Goal: Navigation & Orientation: Find specific page/section

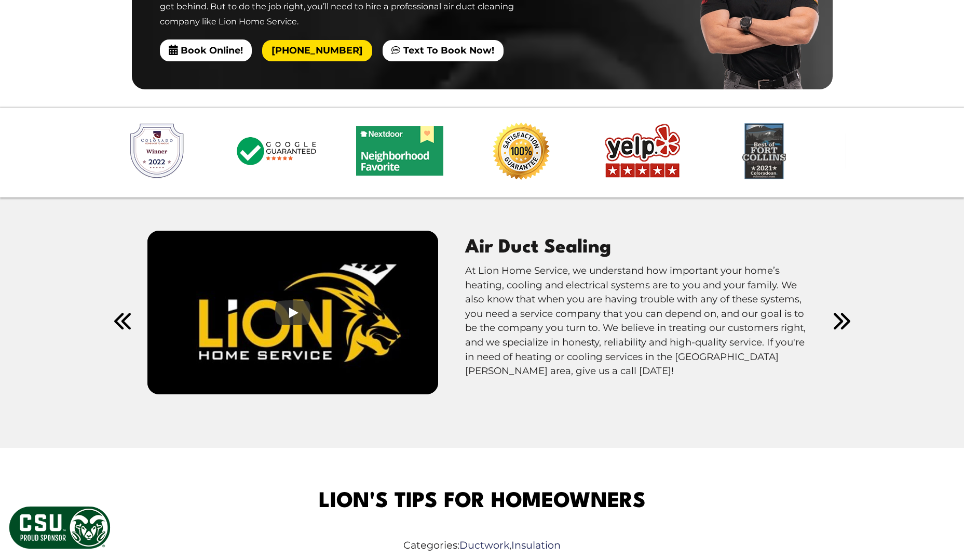
scroll to position [1402, 0]
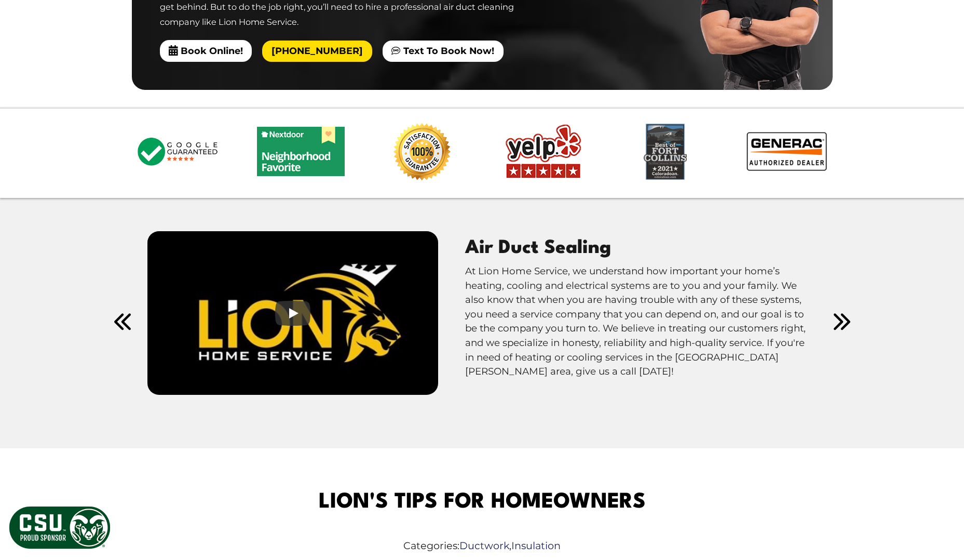
click at [835, 312] on icon "next" at bounding box center [842, 321] width 17 height 19
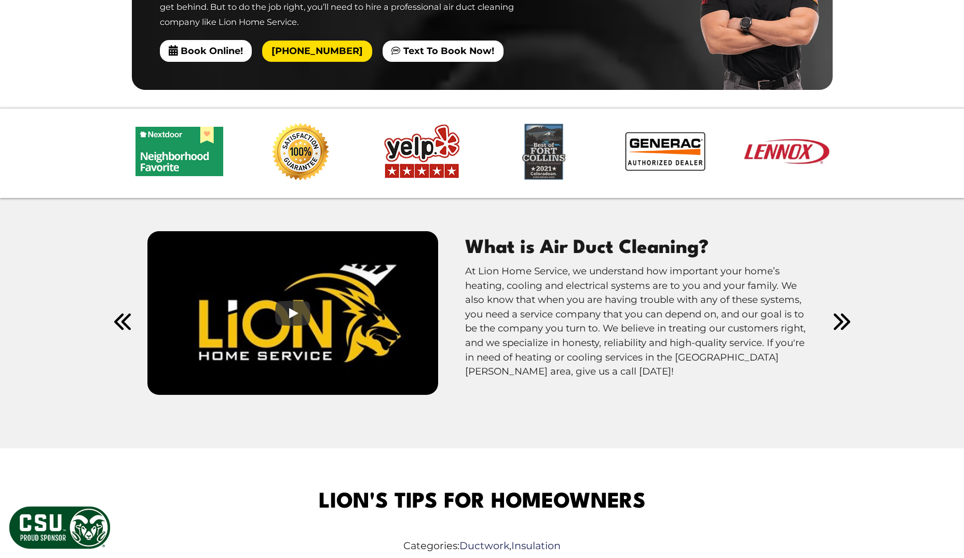
click at [835, 312] on icon "next" at bounding box center [842, 321] width 17 height 19
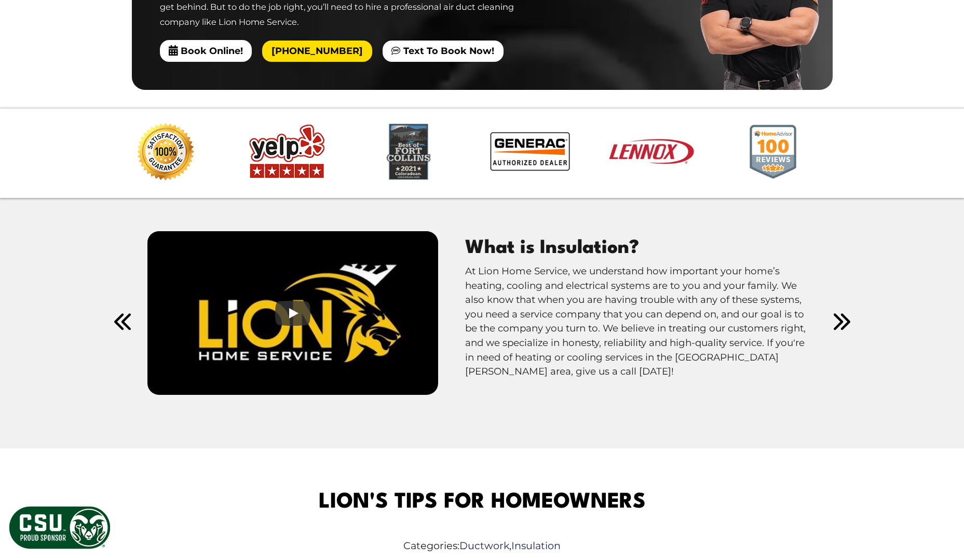
click at [837, 312] on icon "next" at bounding box center [842, 321] width 17 height 19
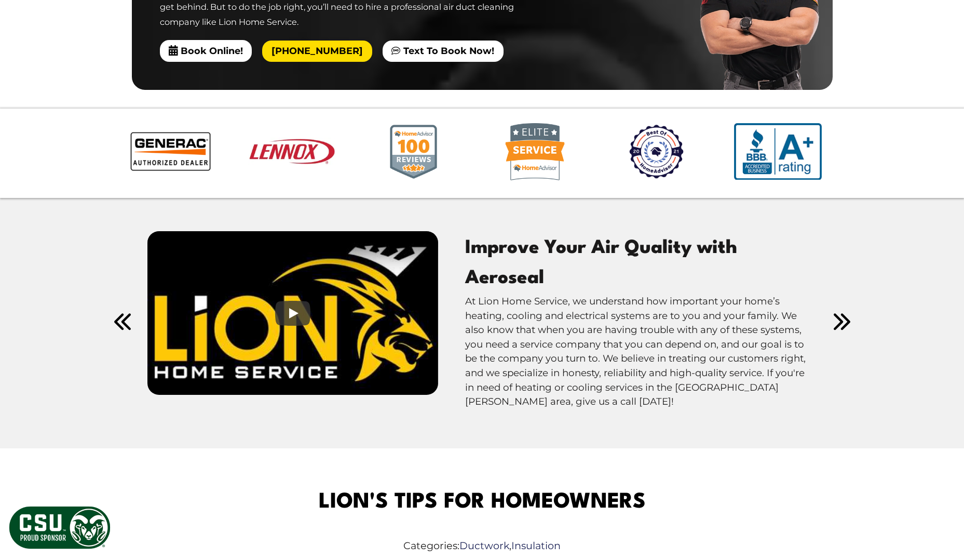
click at [837, 312] on icon "next" at bounding box center [842, 321] width 17 height 19
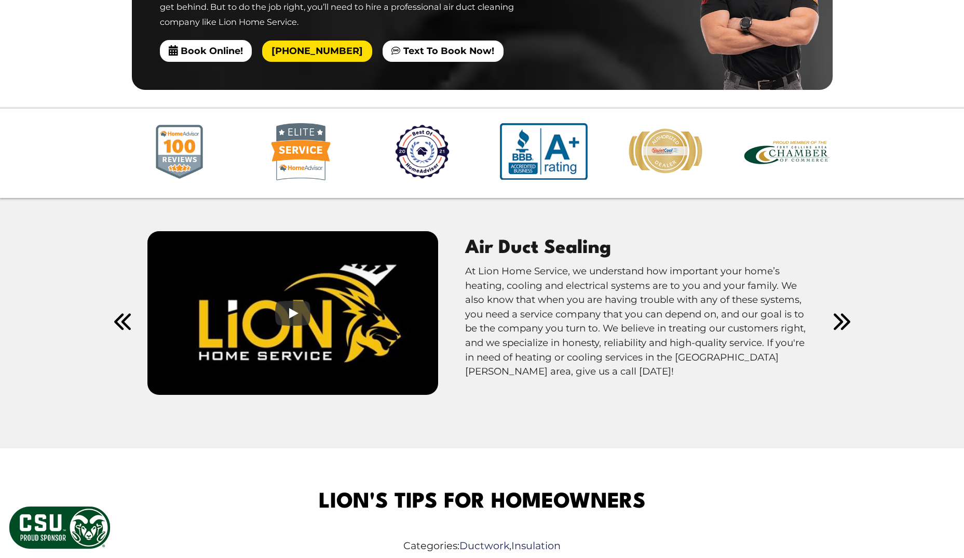
click at [837, 312] on icon "next" at bounding box center [842, 321] width 17 height 19
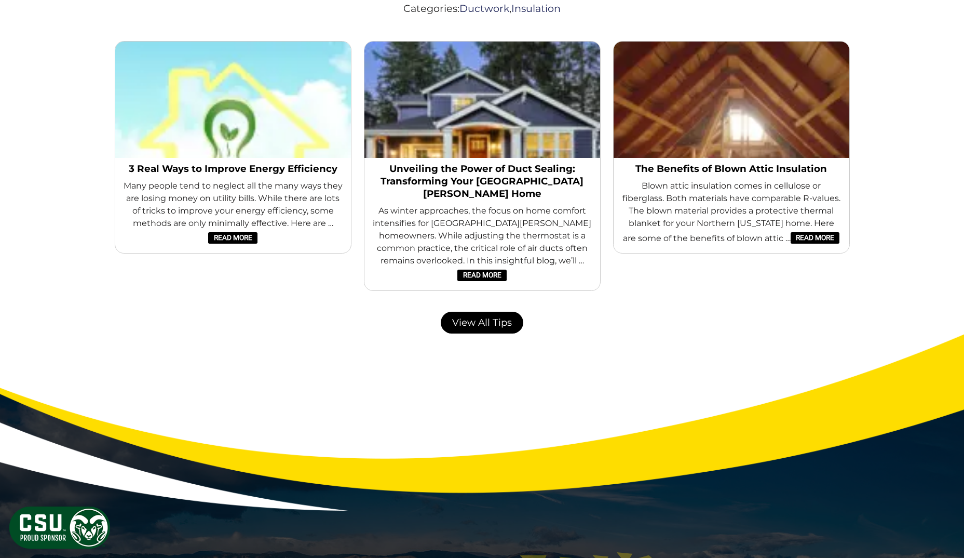
scroll to position [1973, 0]
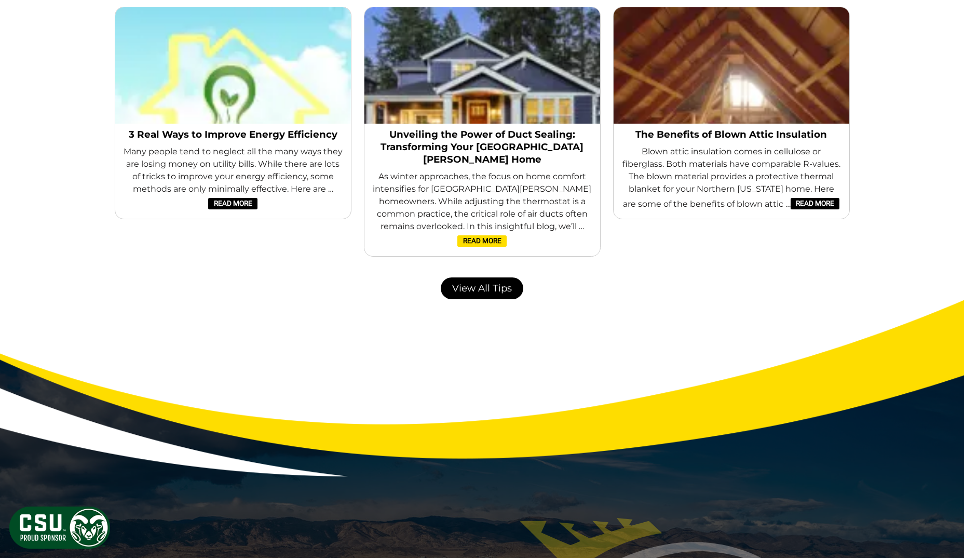
click at [506, 235] on link "Read More" at bounding box center [481, 240] width 49 height 11
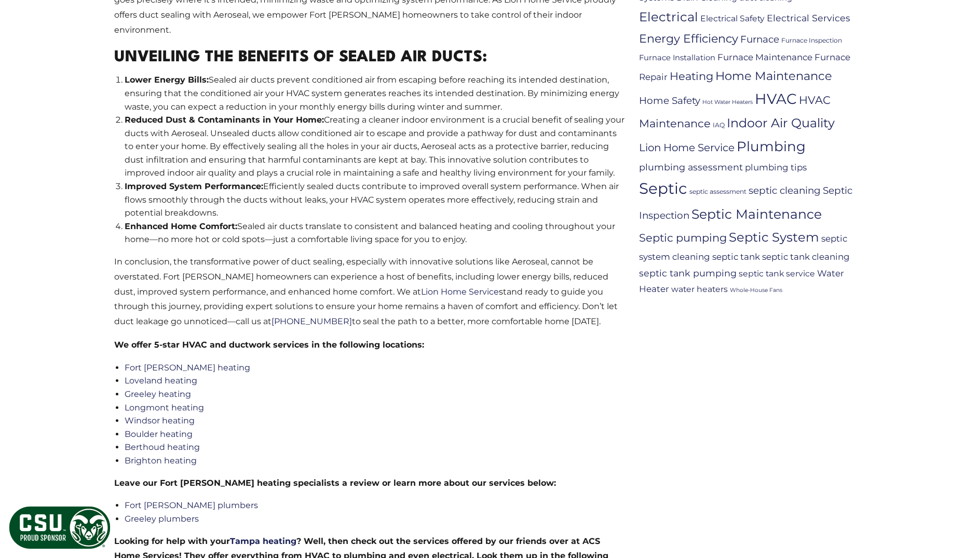
scroll to position [779, 0]
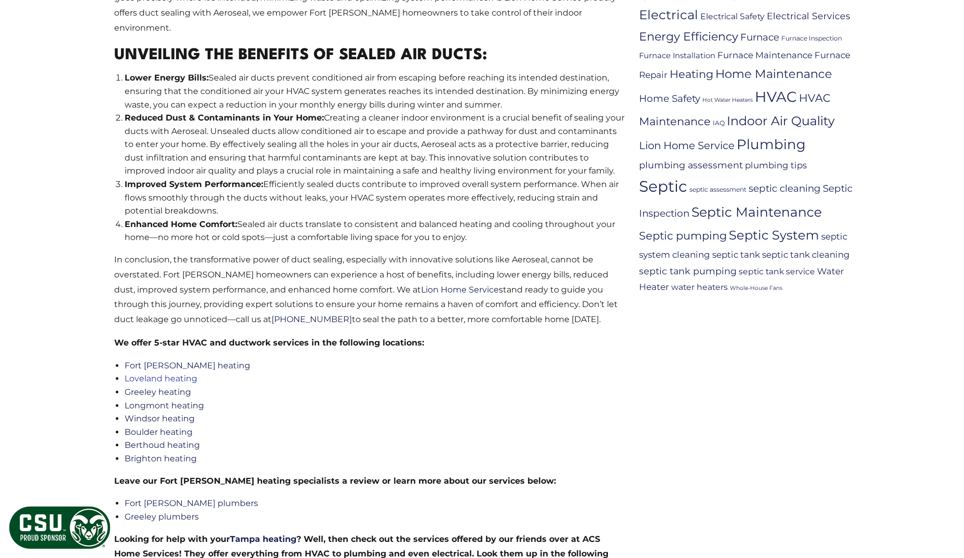
click at [160, 373] on link "Loveland heating" at bounding box center [161, 378] width 73 height 10
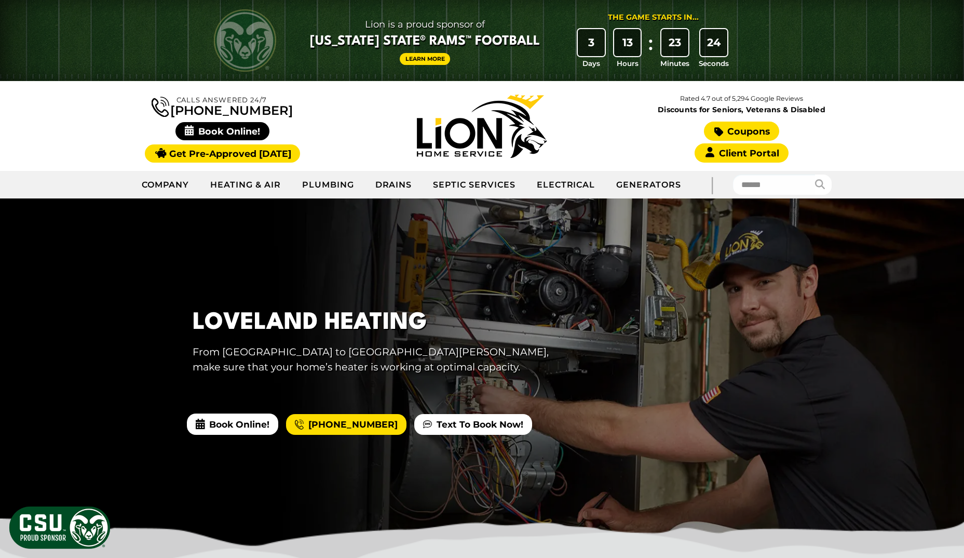
click at [752, 131] on link "Coupons" at bounding box center [741, 130] width 75 height 19
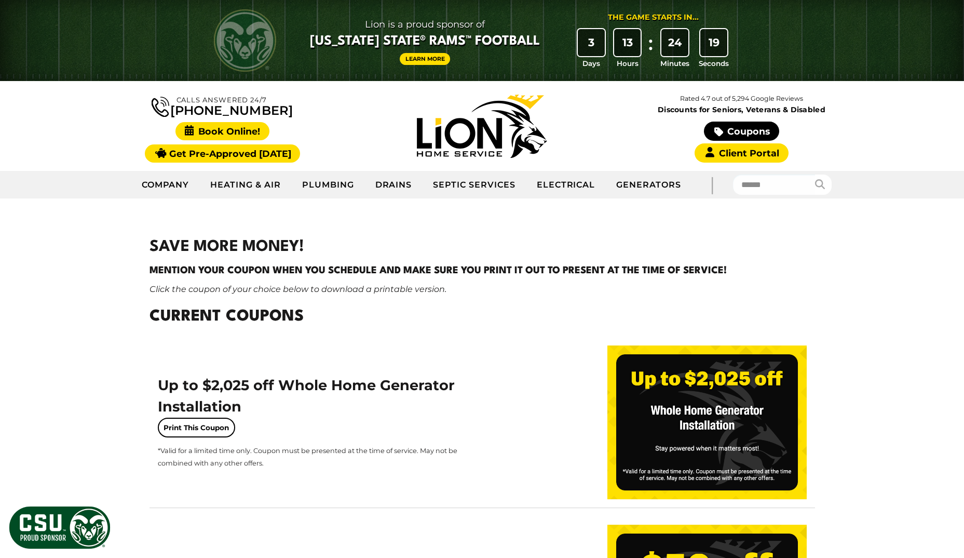
click at [220, 128] on span "Book Online!" at bounding box center [222, 131] width 94 height 18
